Goal: Task Accomplishment & Management: Complete application form

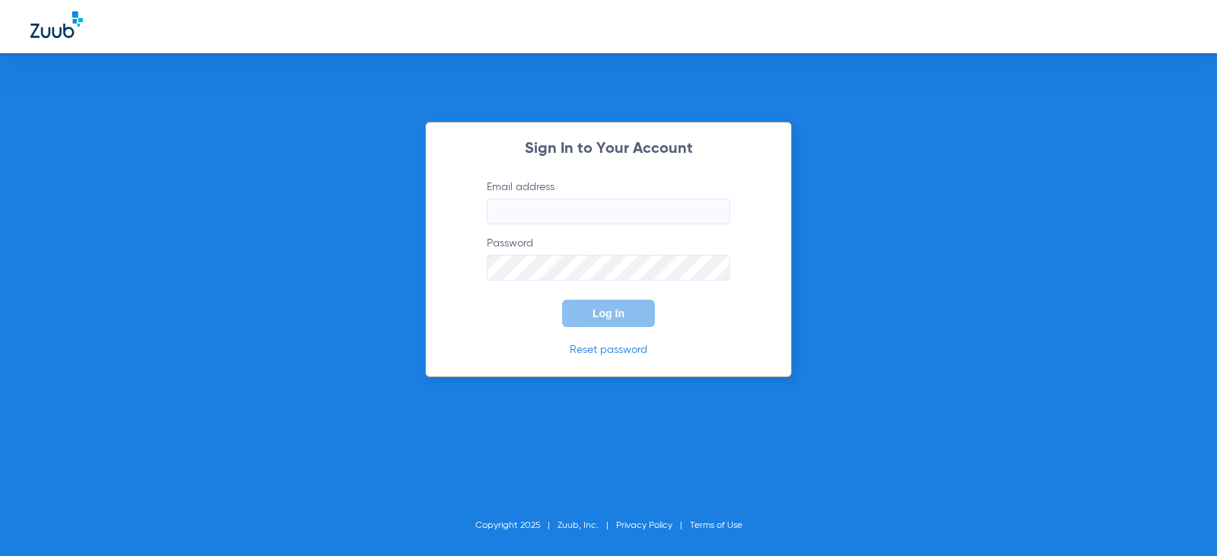
type input "[EMAIL_ADDRESS][DOMAIN_NAME]"
click at [617, 322] on button "Log In" at bounding box center [608, 313] width 93 height 27
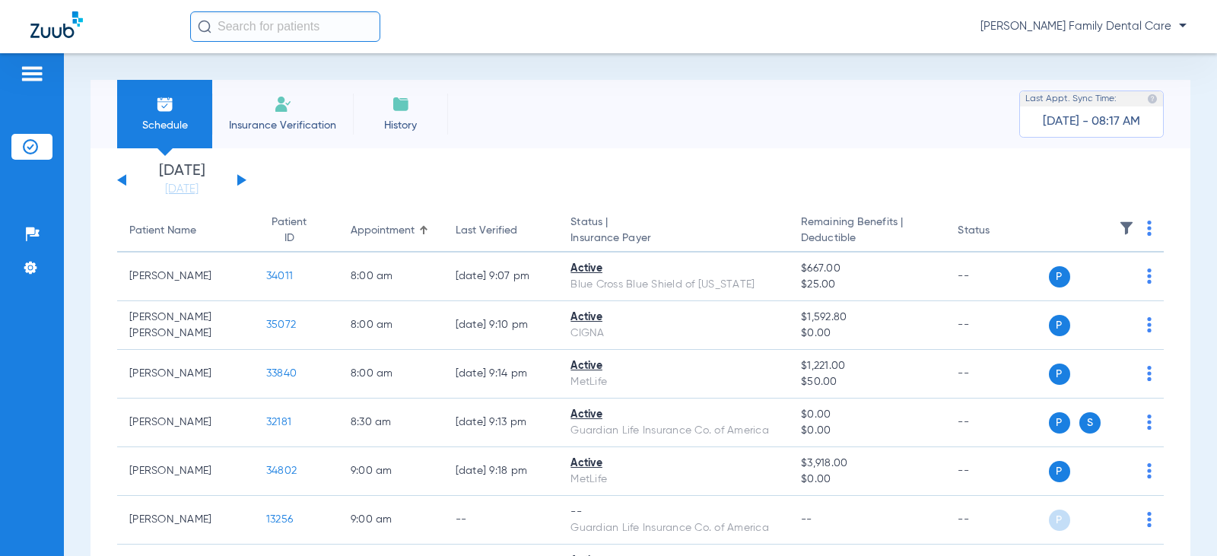
click at [275, 110] on img at bounding box center [283, 104] width 18 height 18
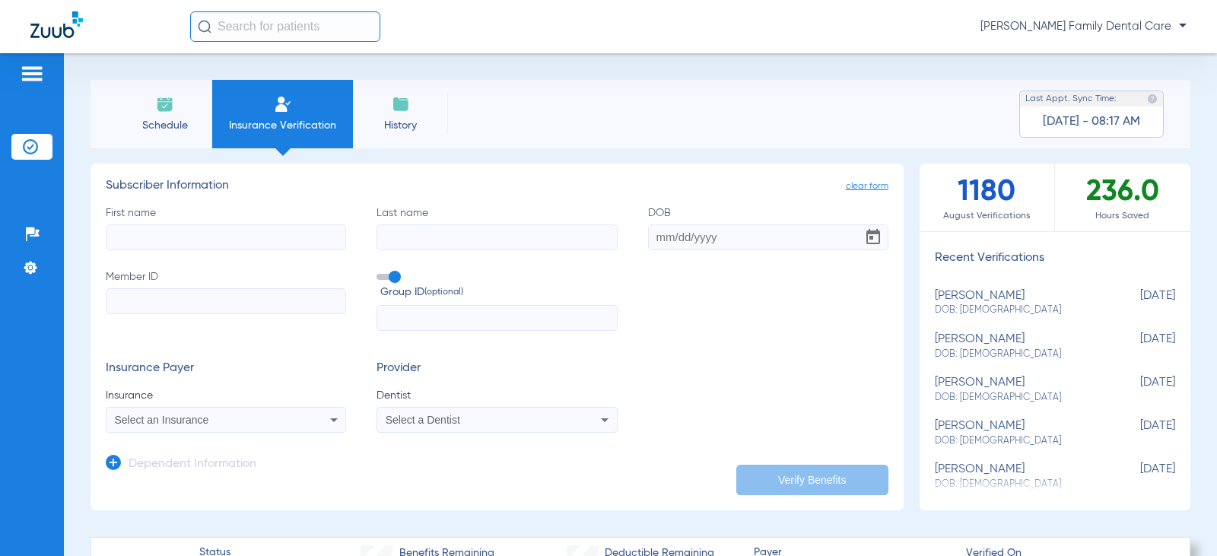
click at [170, 235] on input "First name" at bounding box center [226, 237] width 240 height 26
type input "[PERSON_NAME]"
type input "[DATE]"
click at [158, 295] on input "Member ID" at bounding box center [226, 301] width 240 height 26
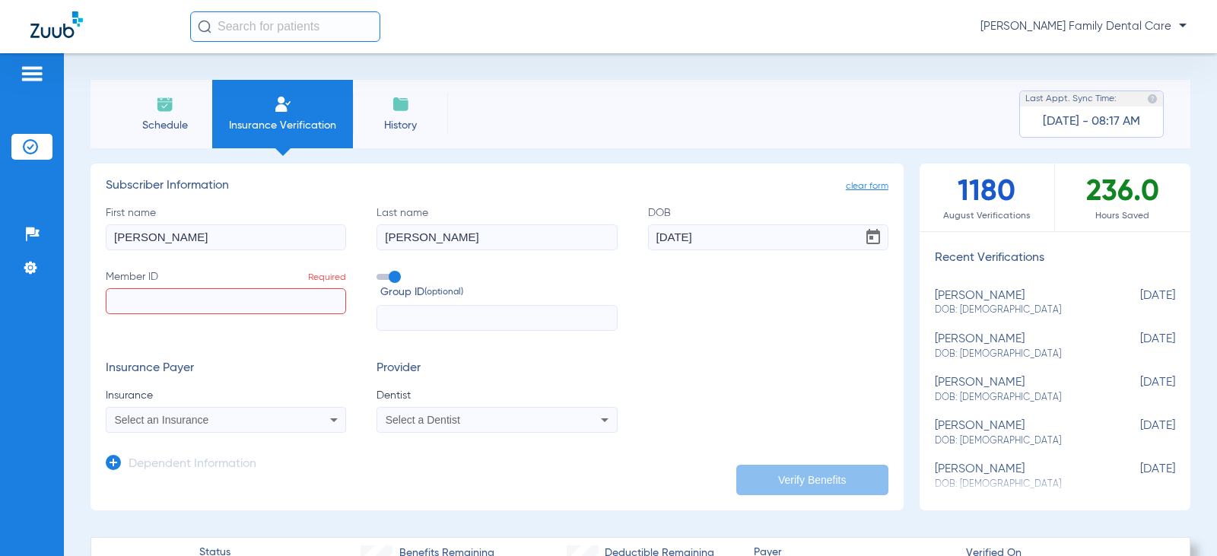
paste input "977671622"
type input "977671622"
click at [135, 425] on span "Select an Insurance" at bounding box center [162, 420] width 94 height 12
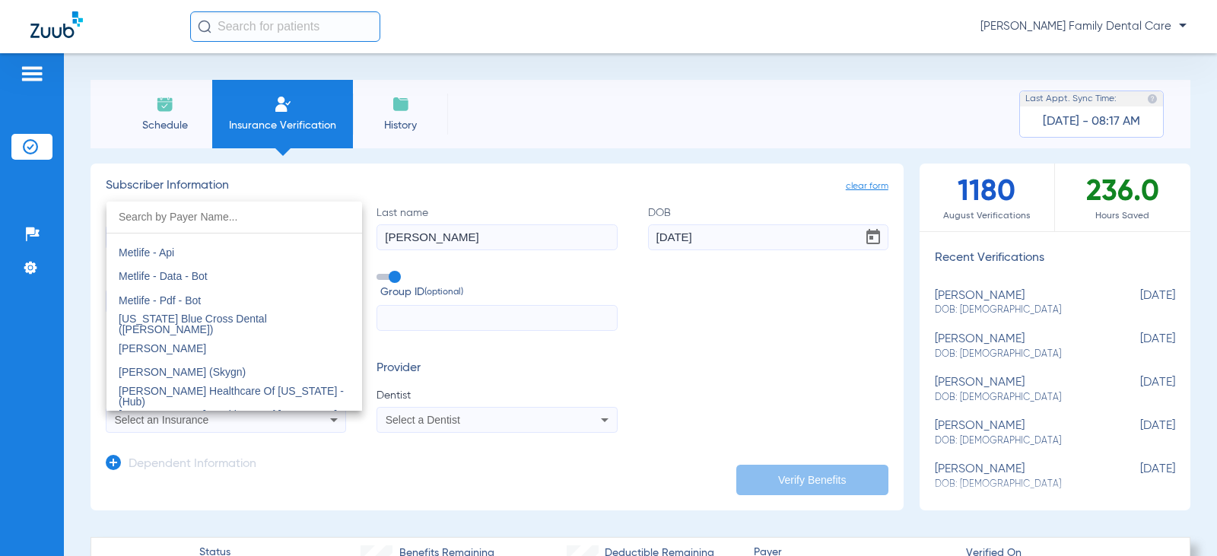
scroll to position [7533, 0]
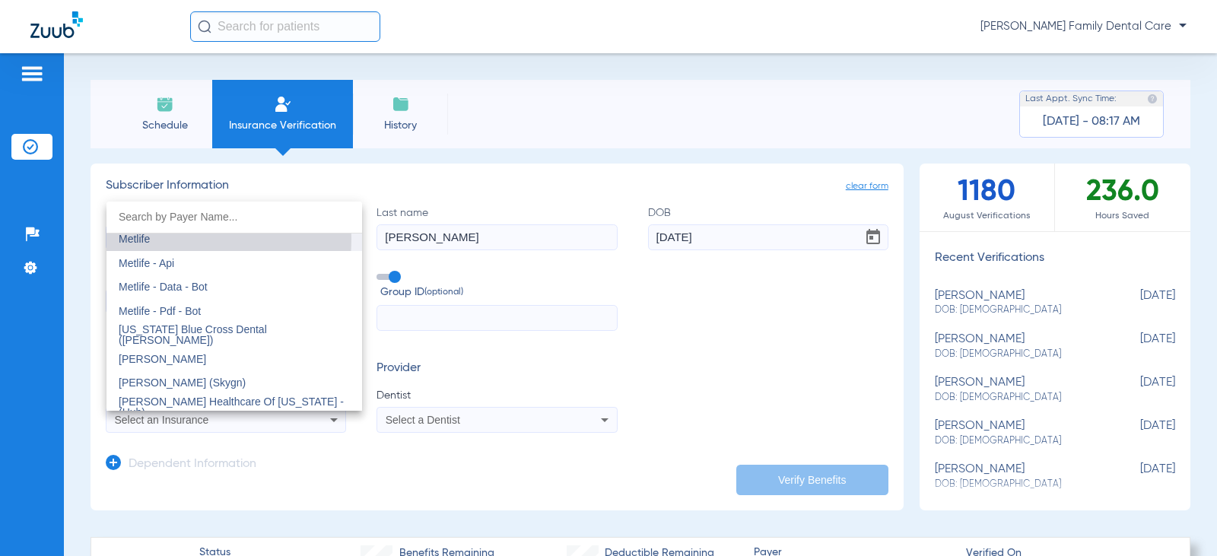
click at [166, 239] on mat-option "Metlife" at bounding box center [235, 239] width 256 height 24
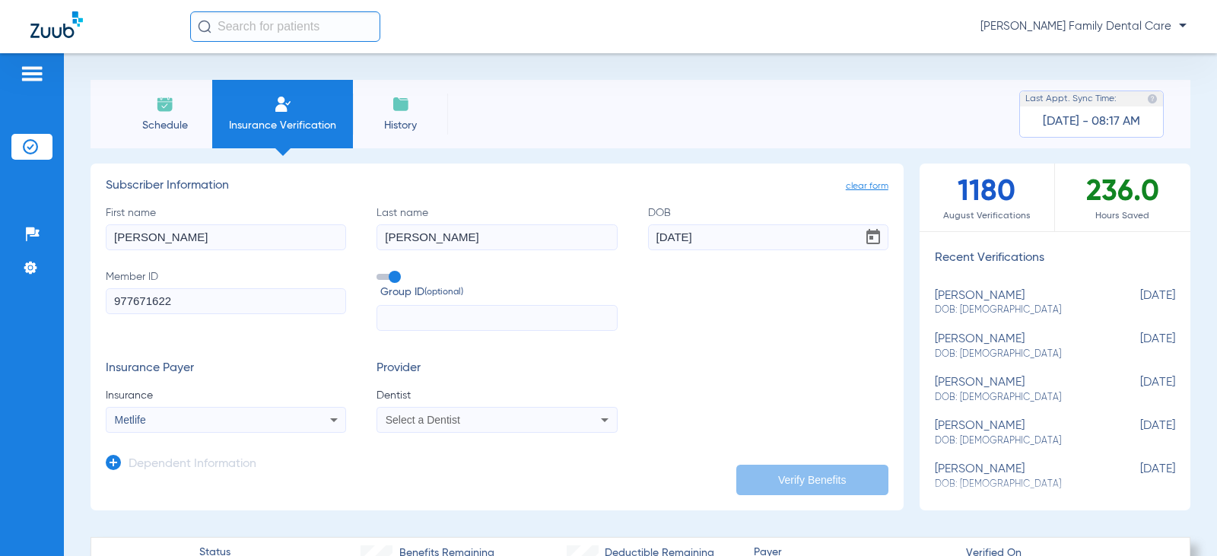
click at [413, 424] on span "Select a Dentist" at bounding box center [423, 420] width 75 height 12
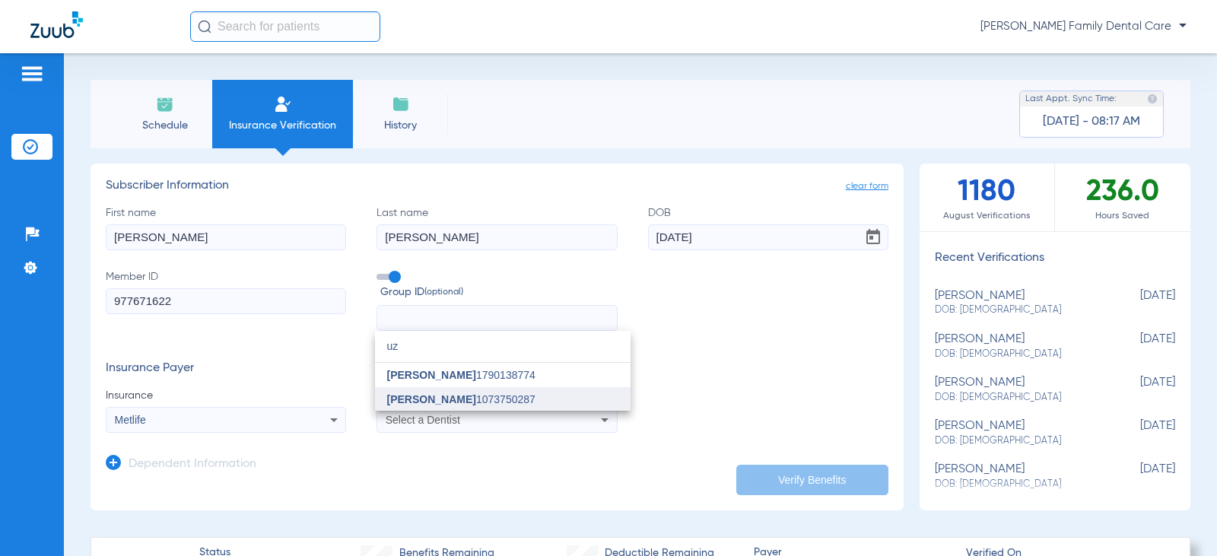
type input "uz"
click at [459, 396] on span "[PERSON_NAME] 1073750287" at bounding box center [461, 399] width 148 height 11
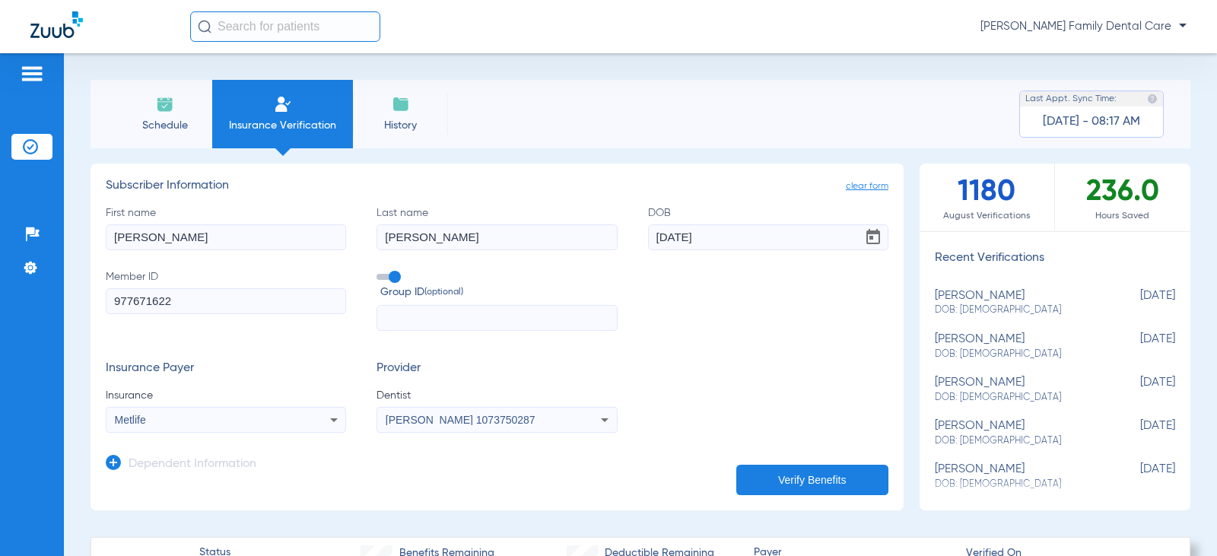
drag, startPoint x: 198, startPoint y: 240, endPoint x: -1, endPoint y: 218, distance: 199.8
click at [0, 218] on html "[PERSON_NAME] Family Dental Care Patients Insurance Verification Setup Help Cen…" at bounding box center [608, 278] width 1217 height 556
click at [802, 479] on button "Verify Benefits" at bounding box center [813, 480] width 152 height 30
type input "[PERSON_NAME]"
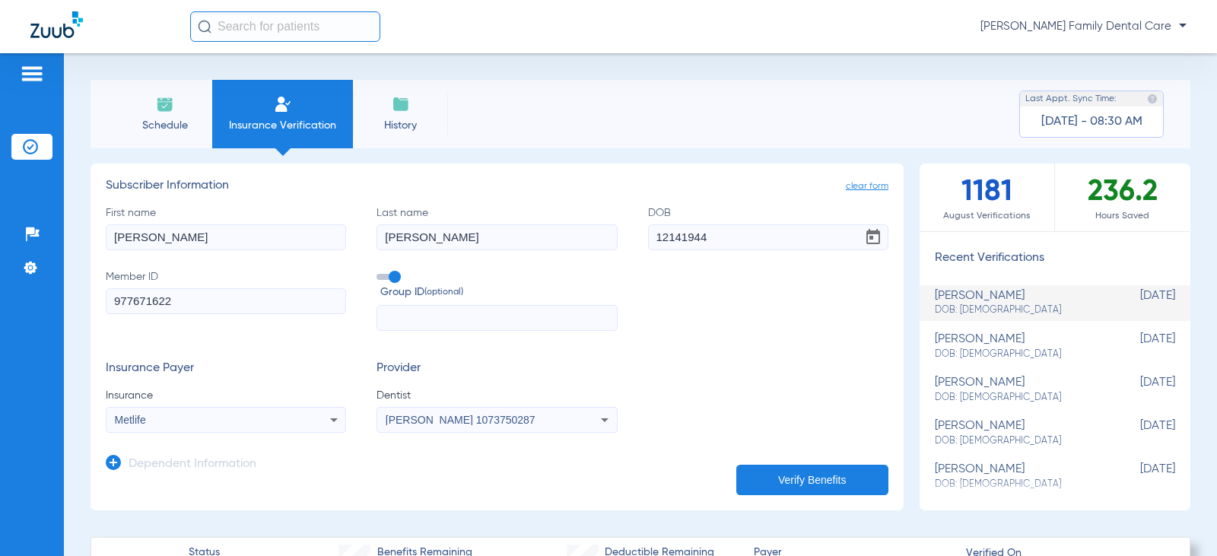
type input "[DATE]"
drag, startPoint x: 150, startPoint y: 299, endPoint x: 46, endPoint y: 288, distance: 104.0
click at [47, 288] on div "Patients Insurance Verification Setup Help Center Settings Schedule Insurance V…" at bounding box center [608, 331] width 1217 height 556
paste input "08074449689"
type input "08074449689"
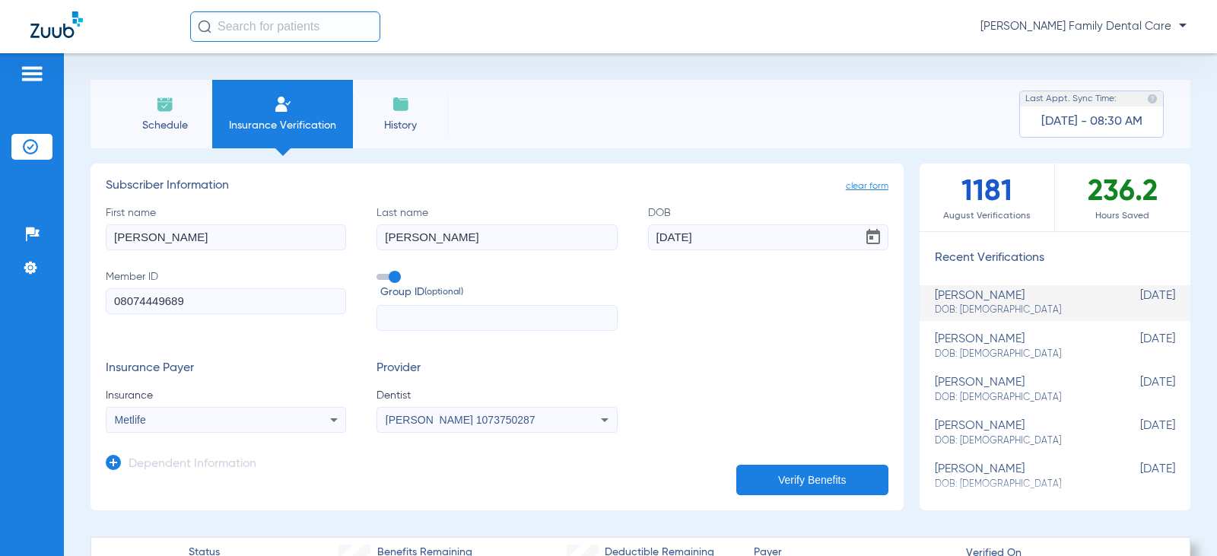
click at [164, 419] on div "Metlife" at bounding box center [204, 420] width 179 height 11
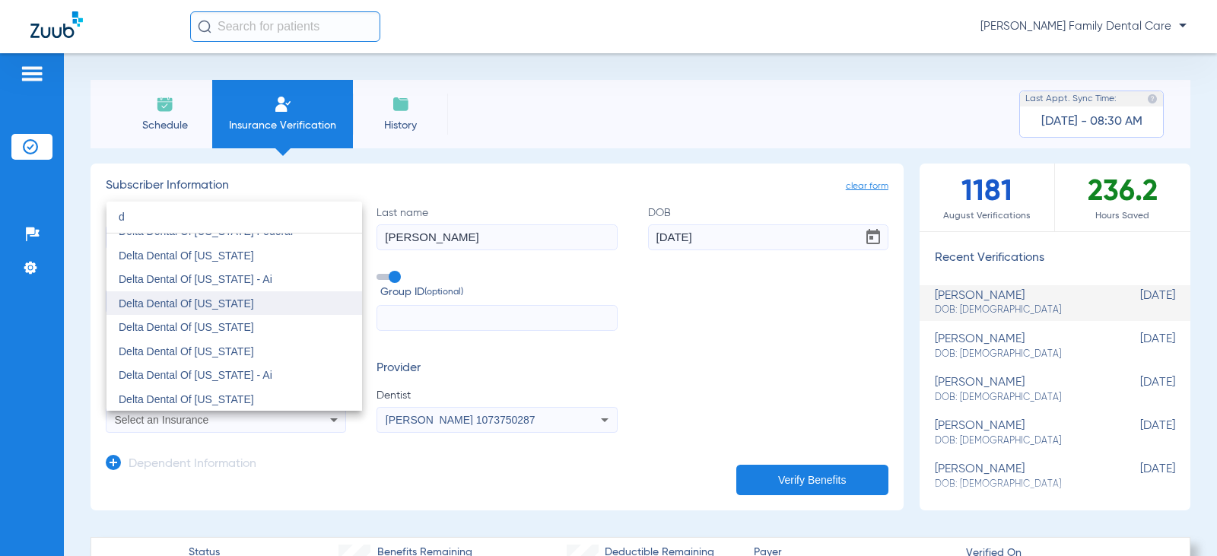
scroll to position [2199, 0]
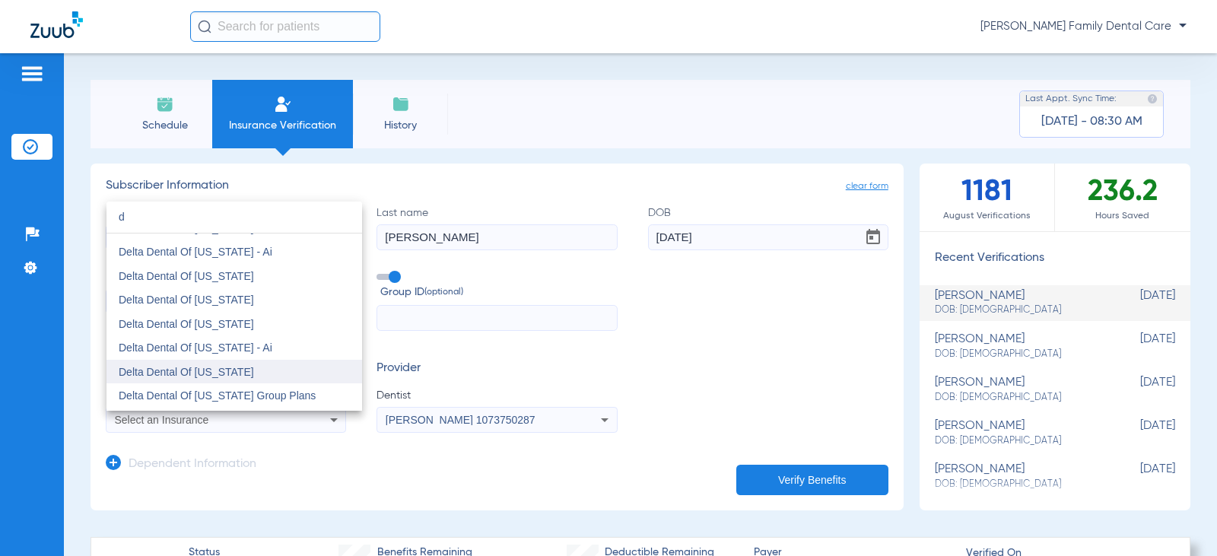
type input "d"
click at [188, 372] on span "Delta Dental Of [US_STATE]" at bounding box center [186, 372] width 135 height 12
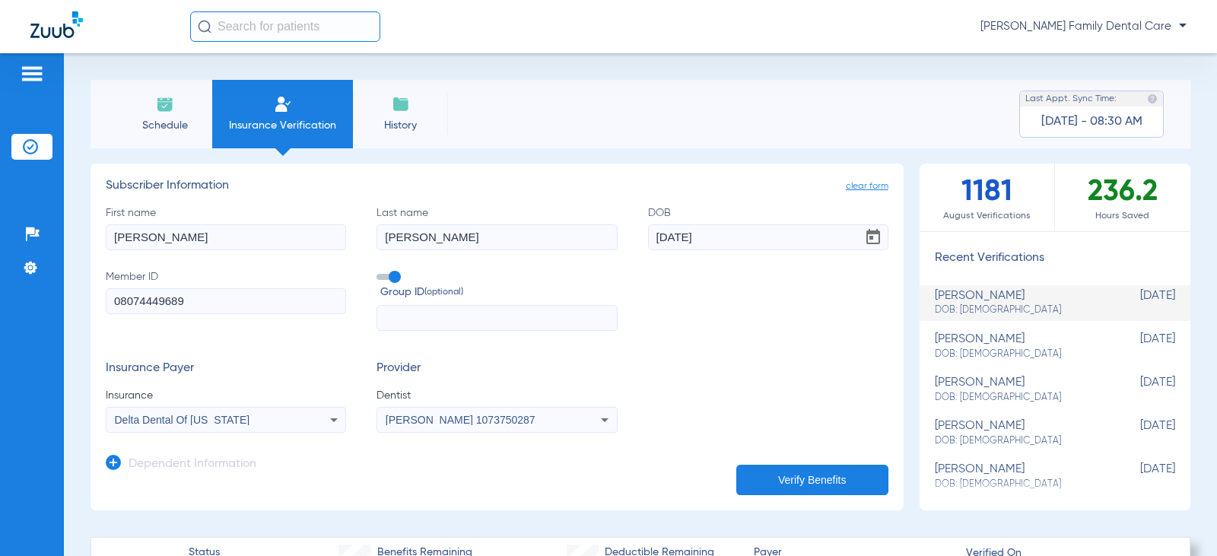
click at [449, 424] on span "[PERSON_NAME] 1073750287" at bounding box center [461, 420] width 150 height 12
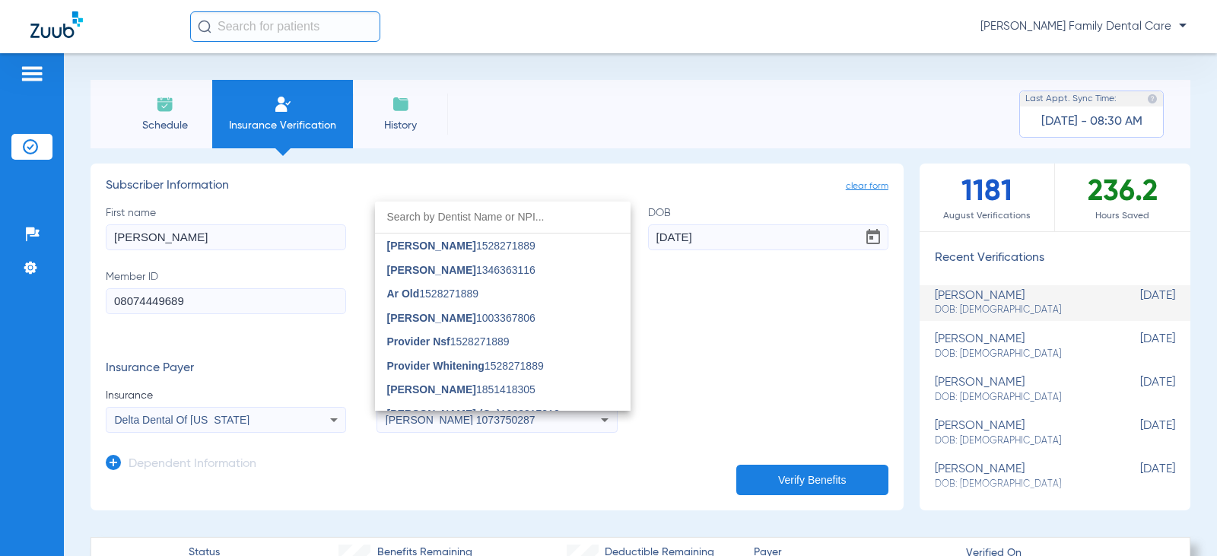
scroll to position [1453, 0]
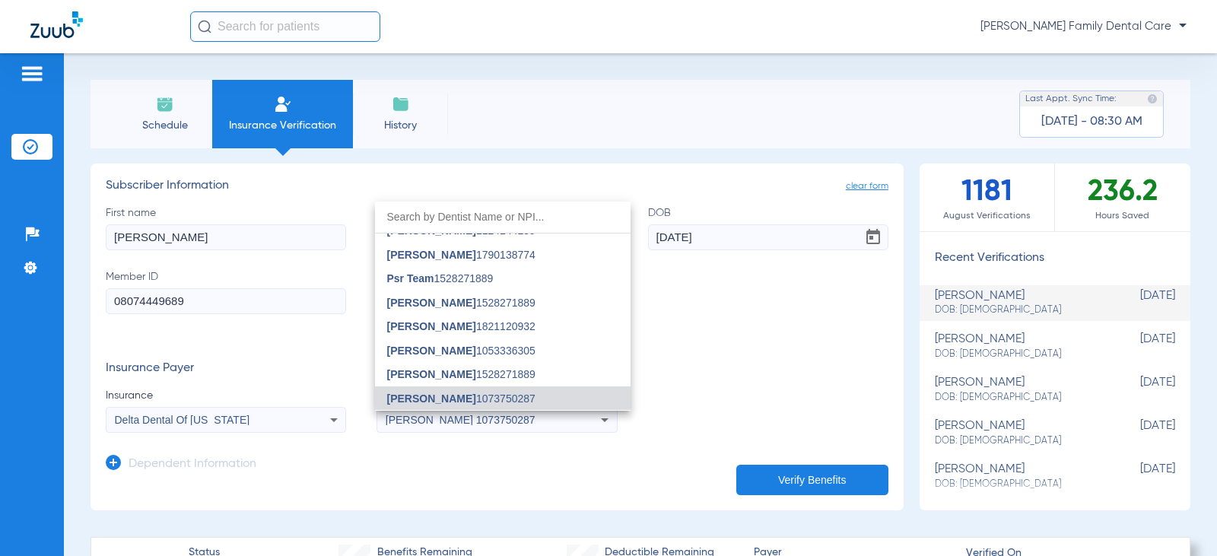
click at [465, 393] on span "[PERSON_NAME] 1073750287" at bounding box center [461, 398] width 148 height 11
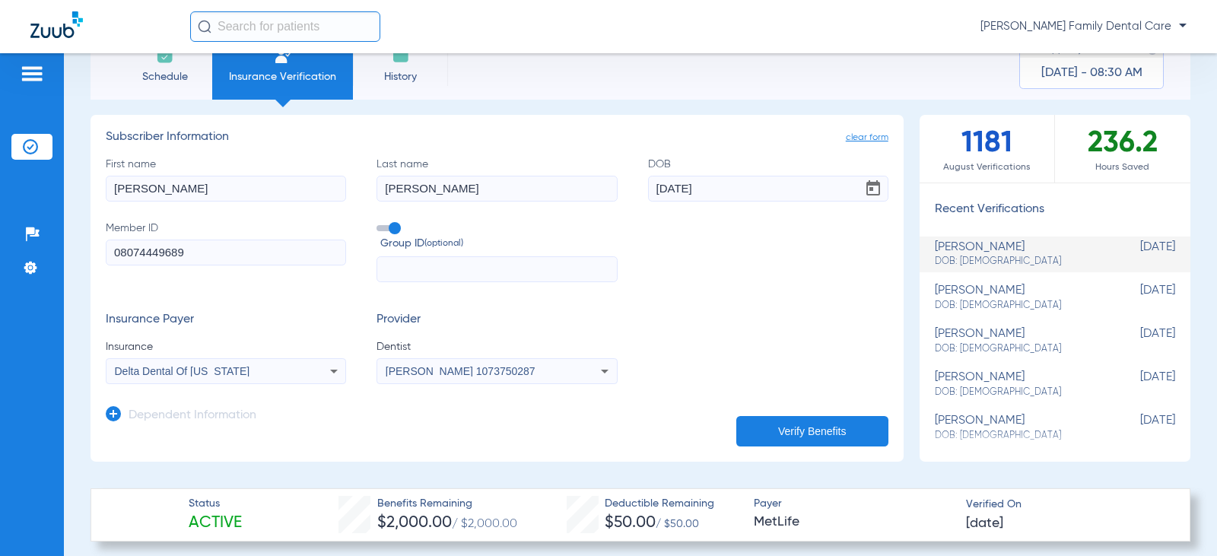
scroll to position [76, 0]
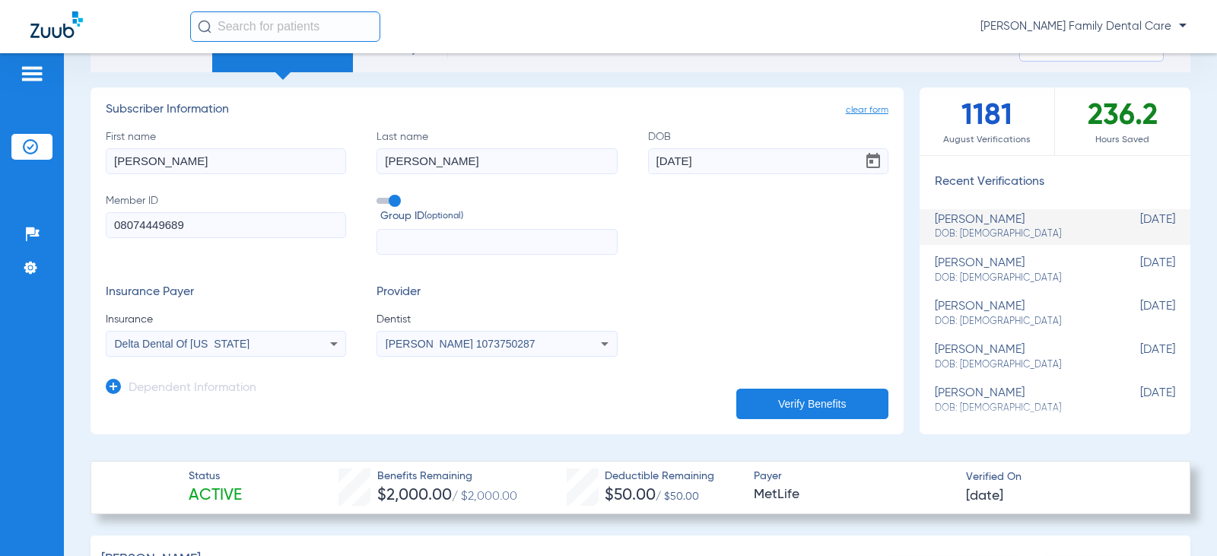
click at [114, 387] on icon at bounding box center [113, 386] width 15 height 15
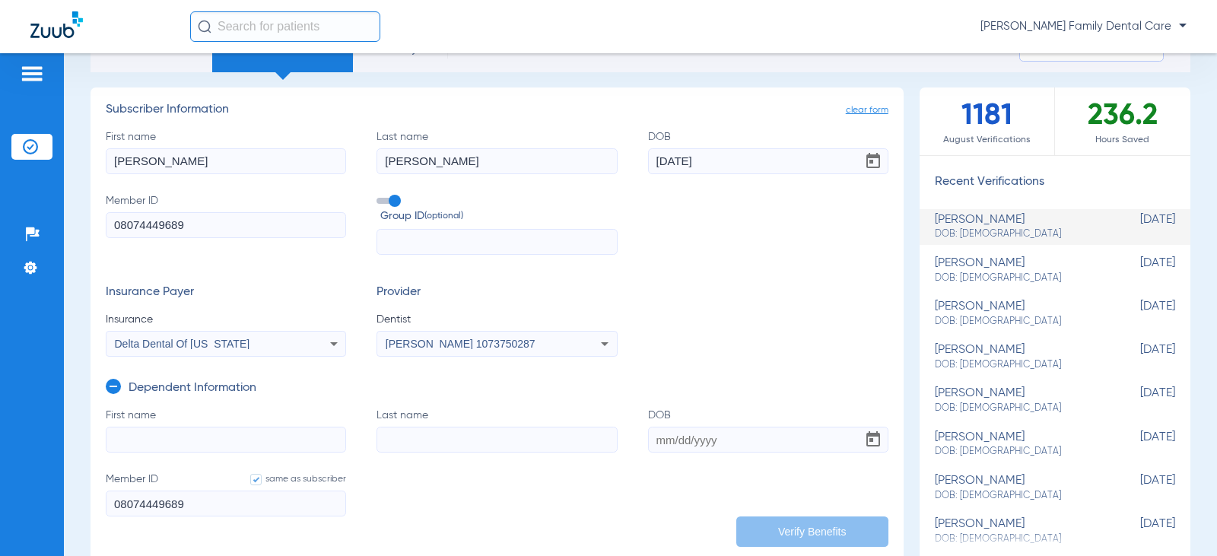
click at [189, 447] on input "First name" at bounding box center [226, 440] width 240 height 26
type input "[PERSON_NAME]"
click at [654, 446] on input "DOB Required" at bounding box center [768, 440] width 240 height 26
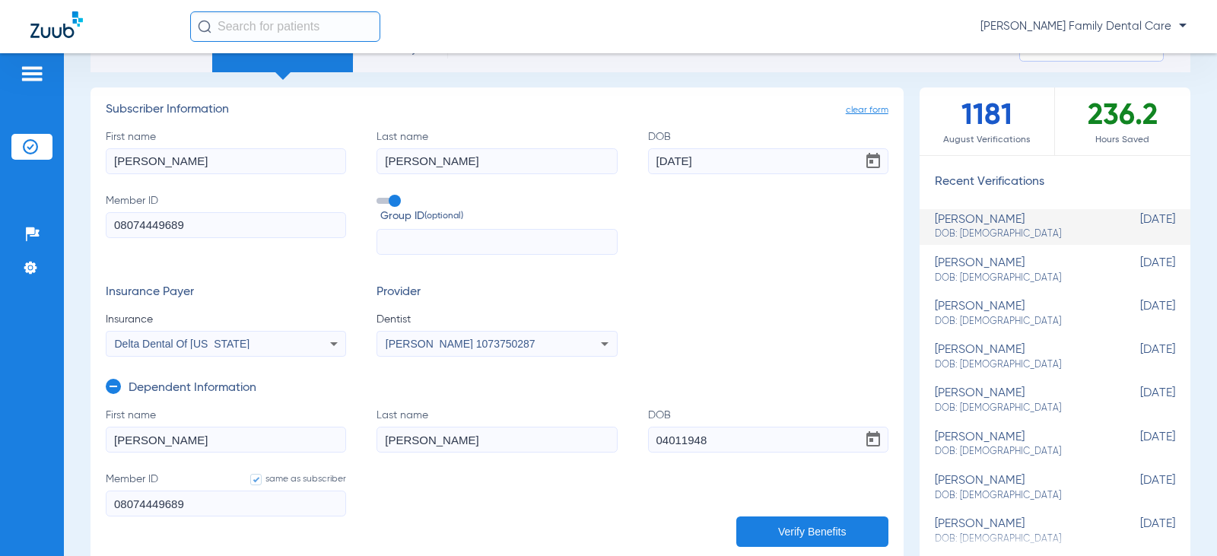
type input "[DATE]"
click at [711, 489] on form "First name [PERSON_NAME] Last name [PERSON_NAME] [DEMOGRAPHIC_DATA] Member ID s…" at bounding box center [497, 472] width 783 height 128
click at [792, 526] on button "Verify Benefits" at bounding box center [813, 532] width 152 height 30
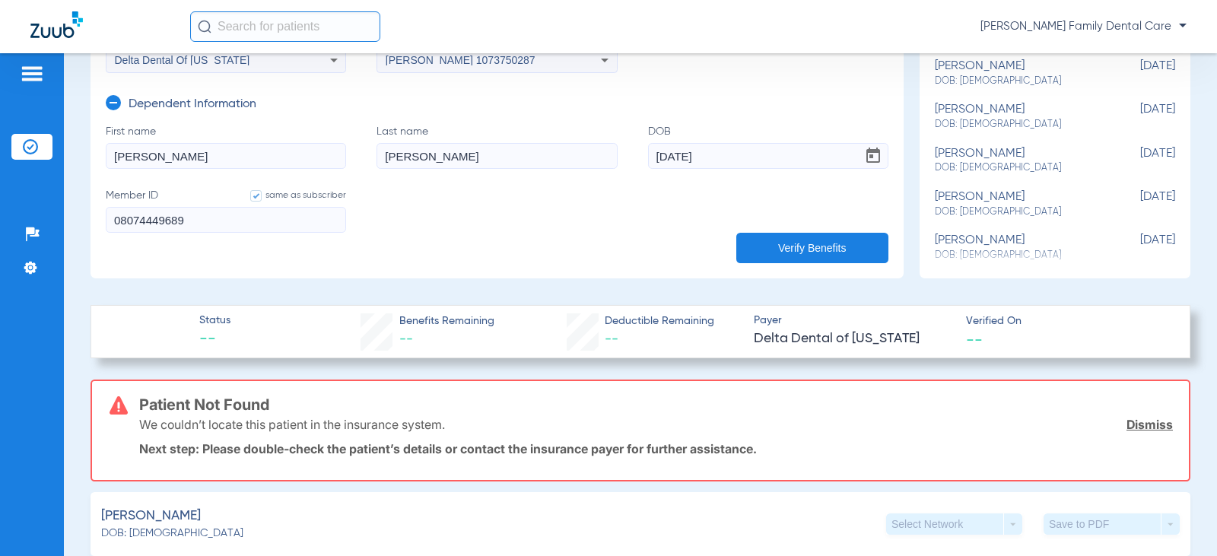
scroll to position [152, 0]
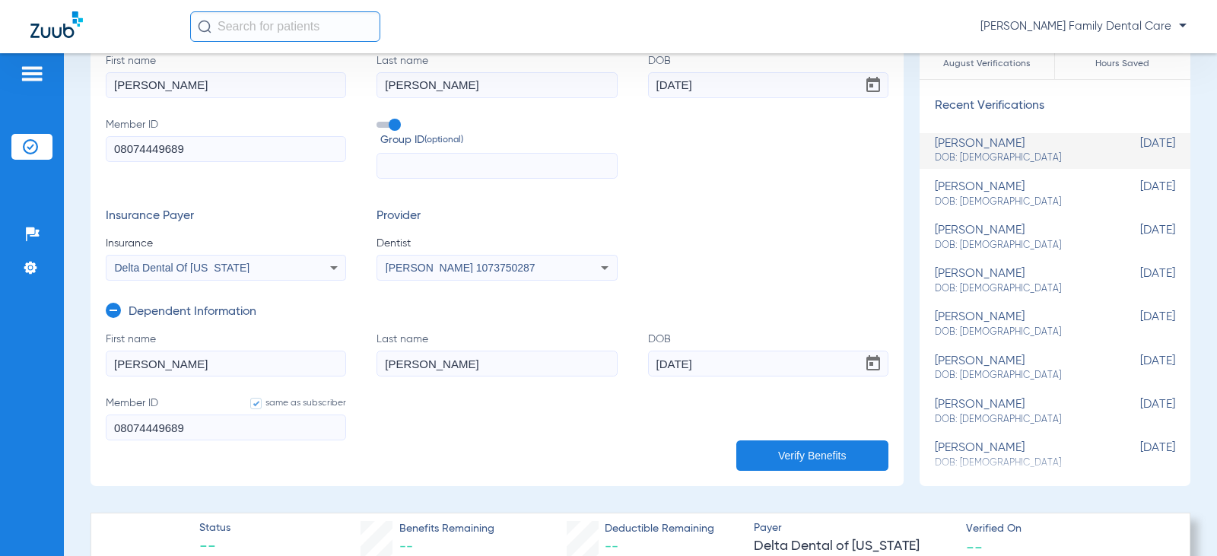
click at [119, 308] on icon at bounding box center [113, 310] width 15 height 15
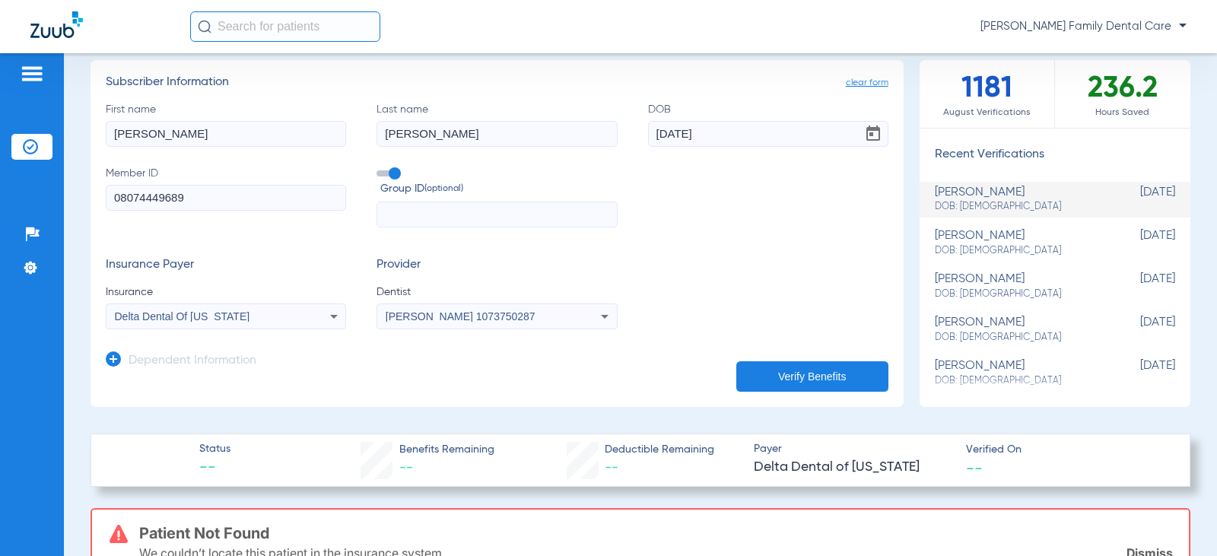
scroll to position [0, 0]
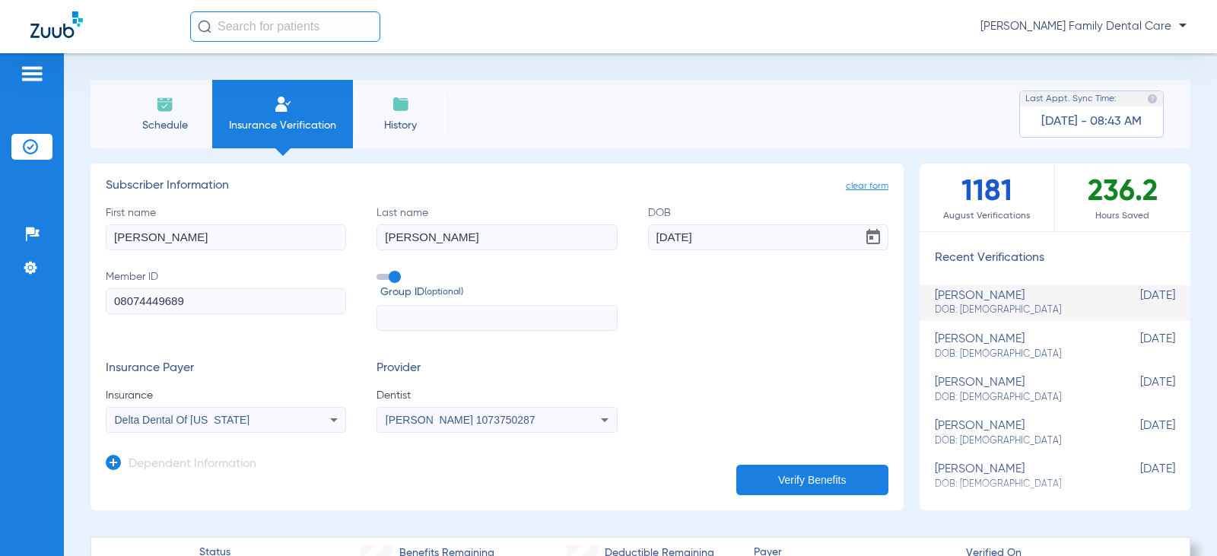
drag, startPoint x: 172, startPoint y: 233, endPoint x: -288, endPoint y: 186, distance: 461.9
click at [0, 186] on html "[PERSON_NAME] Family Dental Care Patients Insurance Verification Setup Help Cen…" at bounding box center [608, 278] width 1217 height 556
type input "[PERSON_NAME]"
drag, startPoint x: 732, startPoint y: 233, endPoint x: 490, endPoint y: 231, distance: 242.0
click at [490, 231] on div "First name [PERSON_NAME] Last name [PERSON_NAME] [DEMOGRAPHIC_DATA] Member ID 0…" at bounding box center [497, 268] width 783 height 126
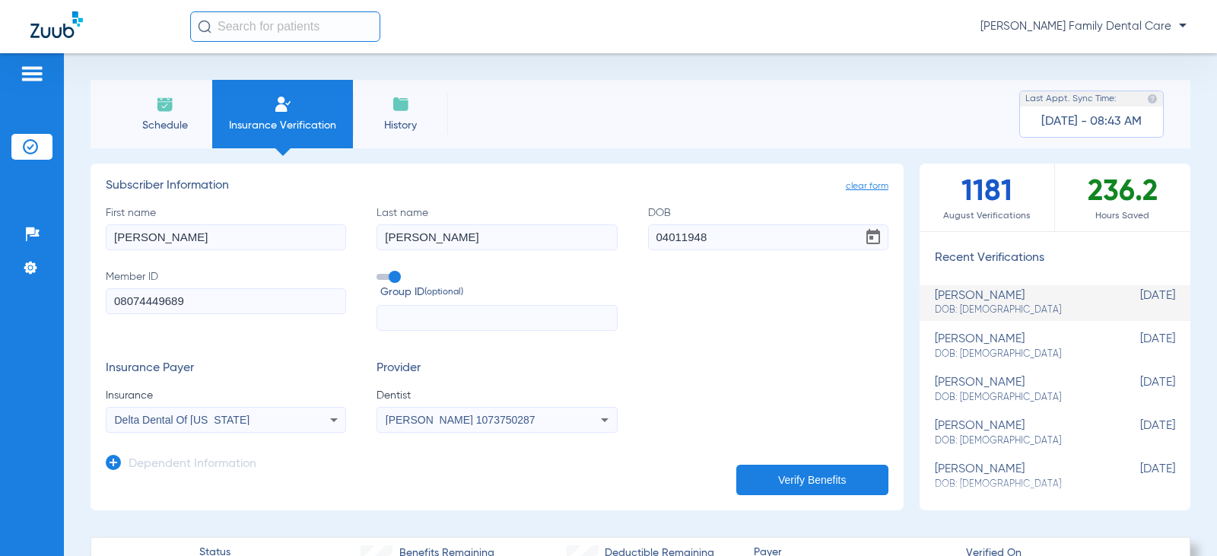
type input "[DATE]"
click at [612, 337] on form "First name [PERSON_NAME] Last name [PERSON_NAME] [DEMOGRAPHIC_DATA] Member ID 0…" at bounding box center [497, 319] width 783 height 228
click at [788, 478] on button "Verify Benefits" at bounding box center [813, 480] width 152 height 30
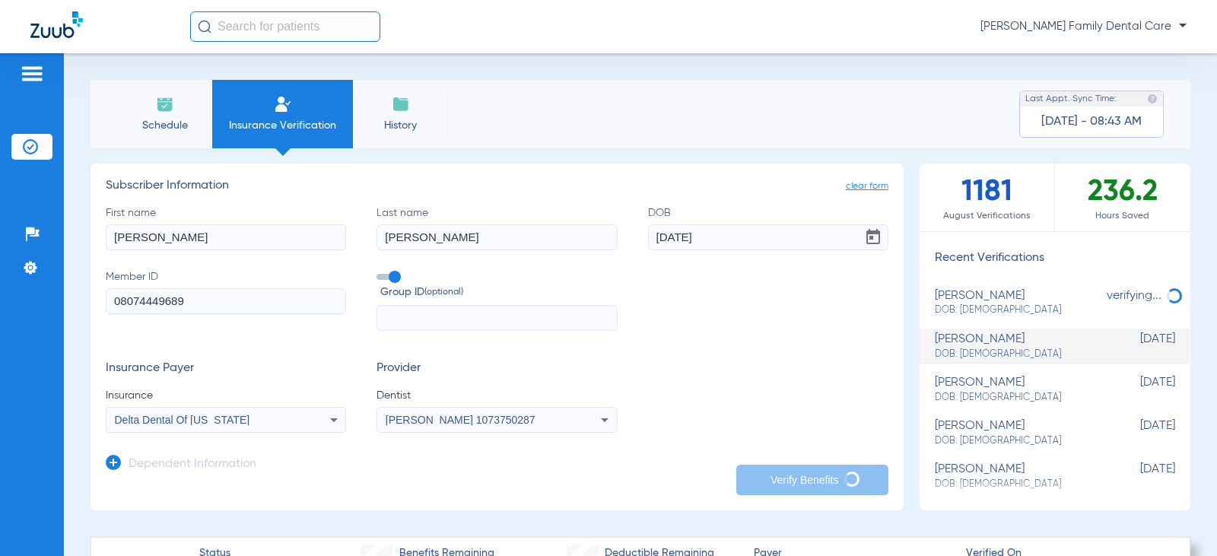
click at [202, 243] on input "[PERSON_NAME]" at bounding box center [226, 237] width 240 height 26
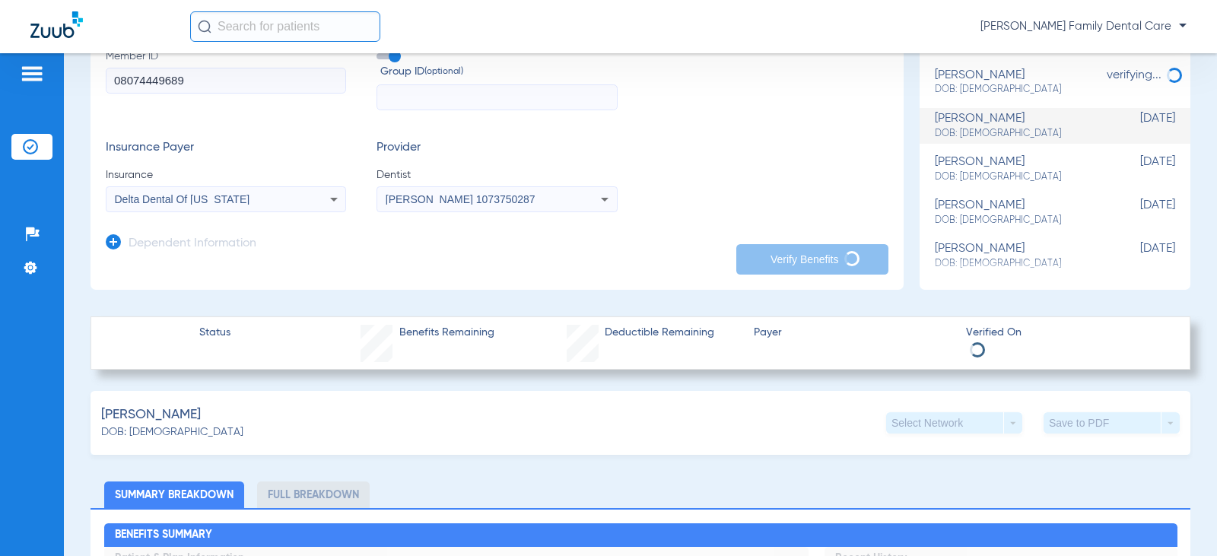
scroll to position [228, 0]
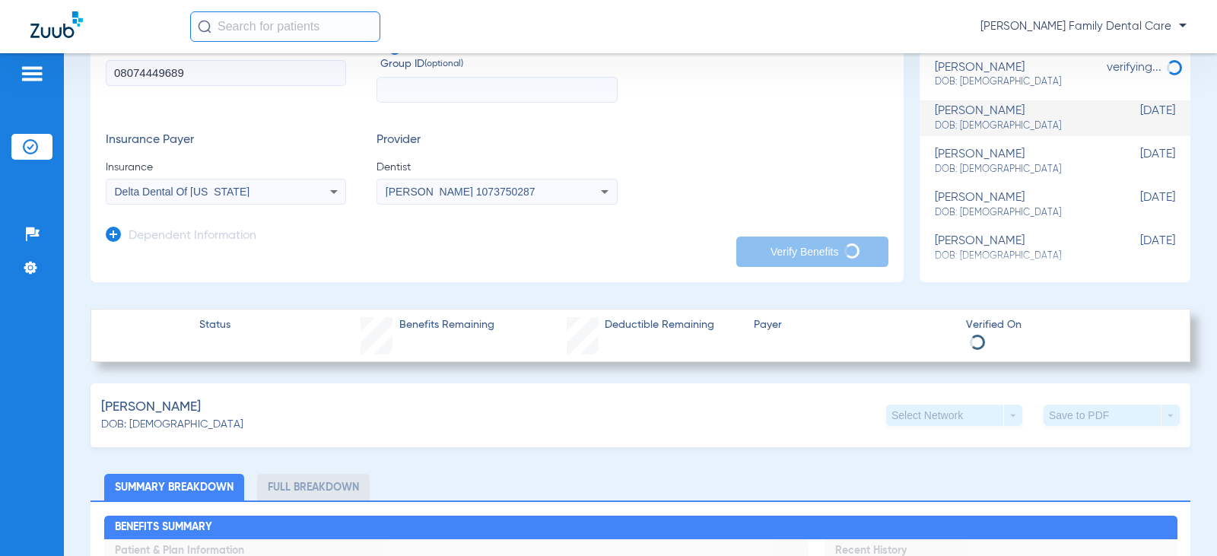
type input "[PERSON_NAME]"
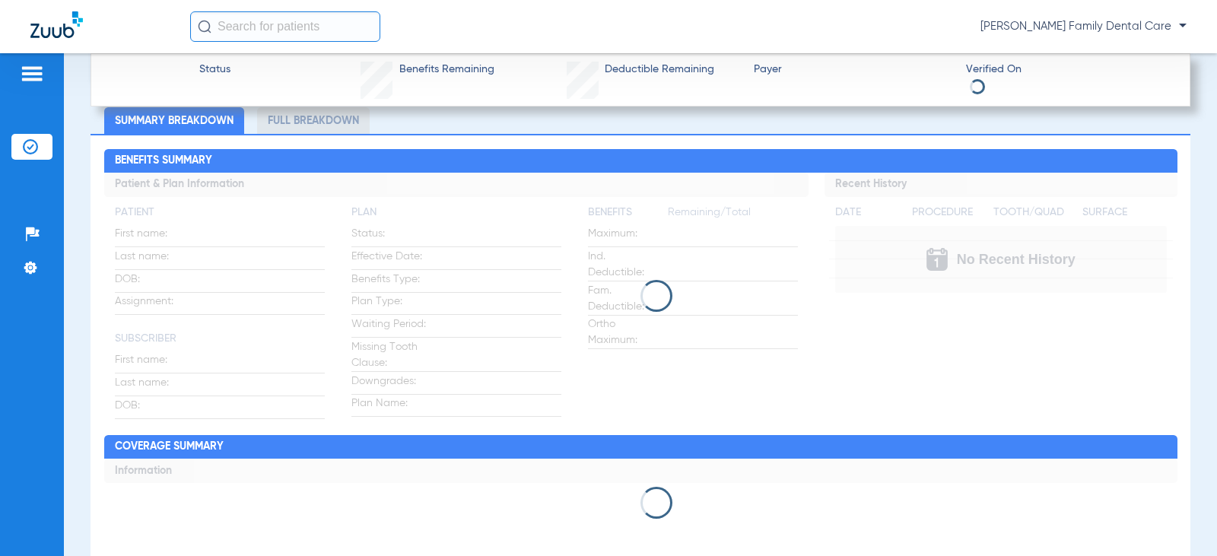
scroll to position [609, 0]
